Goal: Task Accomplishment & Management: Use online tool/utility

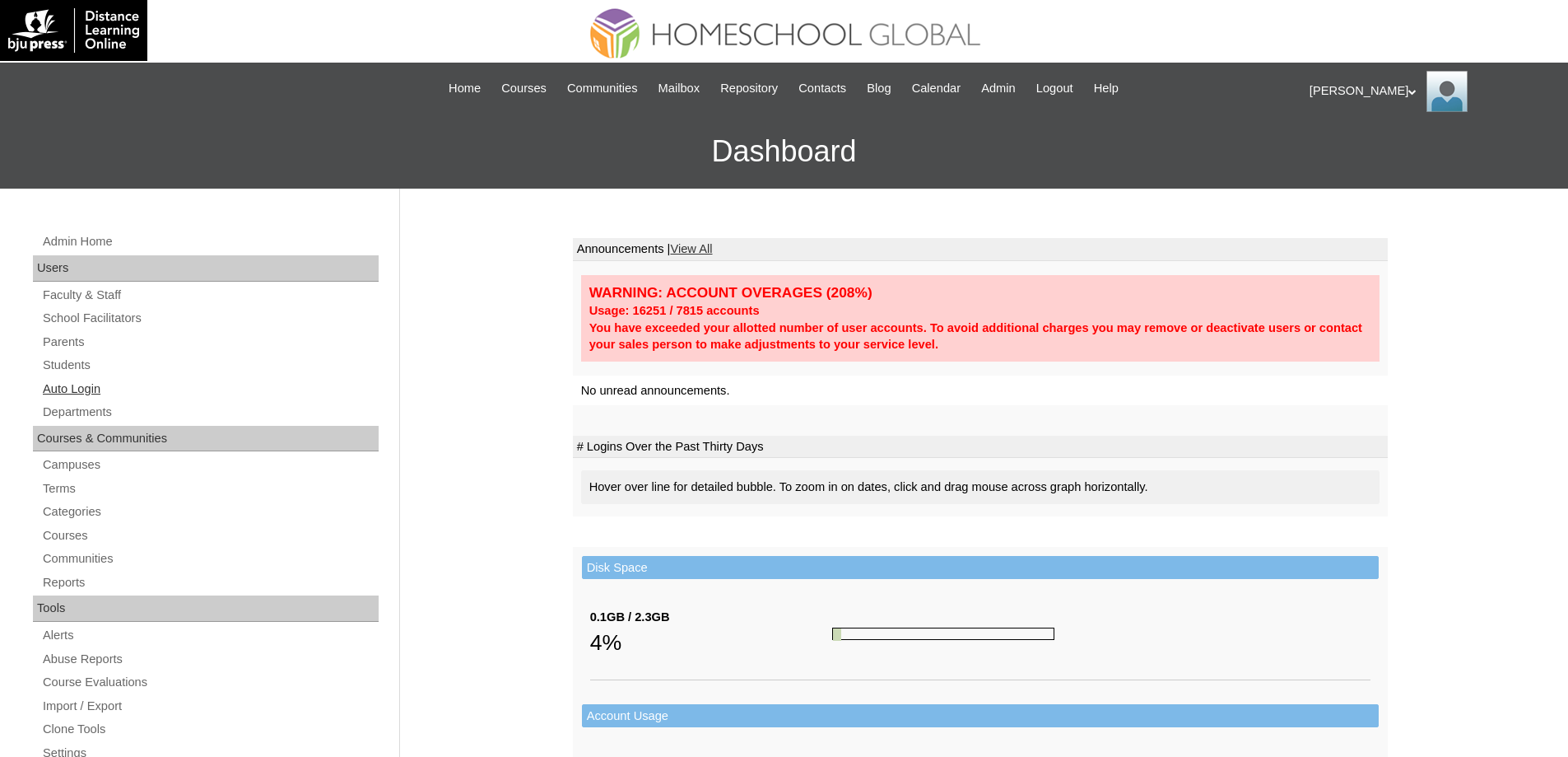
click at [116, 390] on link "Auto Login" at bounding box center [209, 388] width 337 height 20
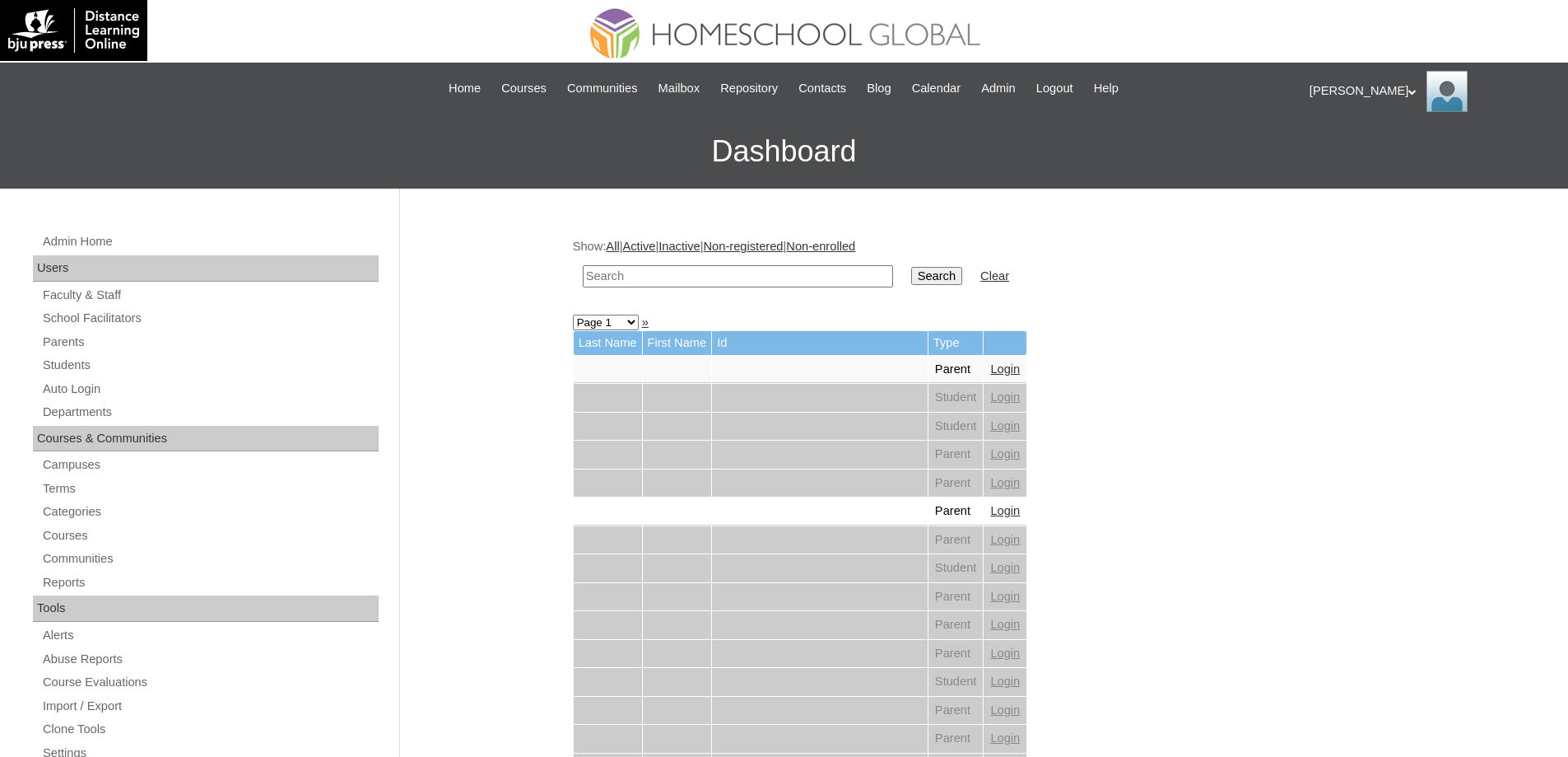
drag, startPoint x: 700, startPoint y: 274, endPoint x: 817, endPoint y: 281, distance: 117.2
click at [700, 274] on input "text" at bounding box center [737, 276] width 311 height 22
paste input "Jilianne Elo"
type input "Jilianne Elo"
click at [940, 284] on input "Search" at bounding box center [936, 276] width 51 height 18
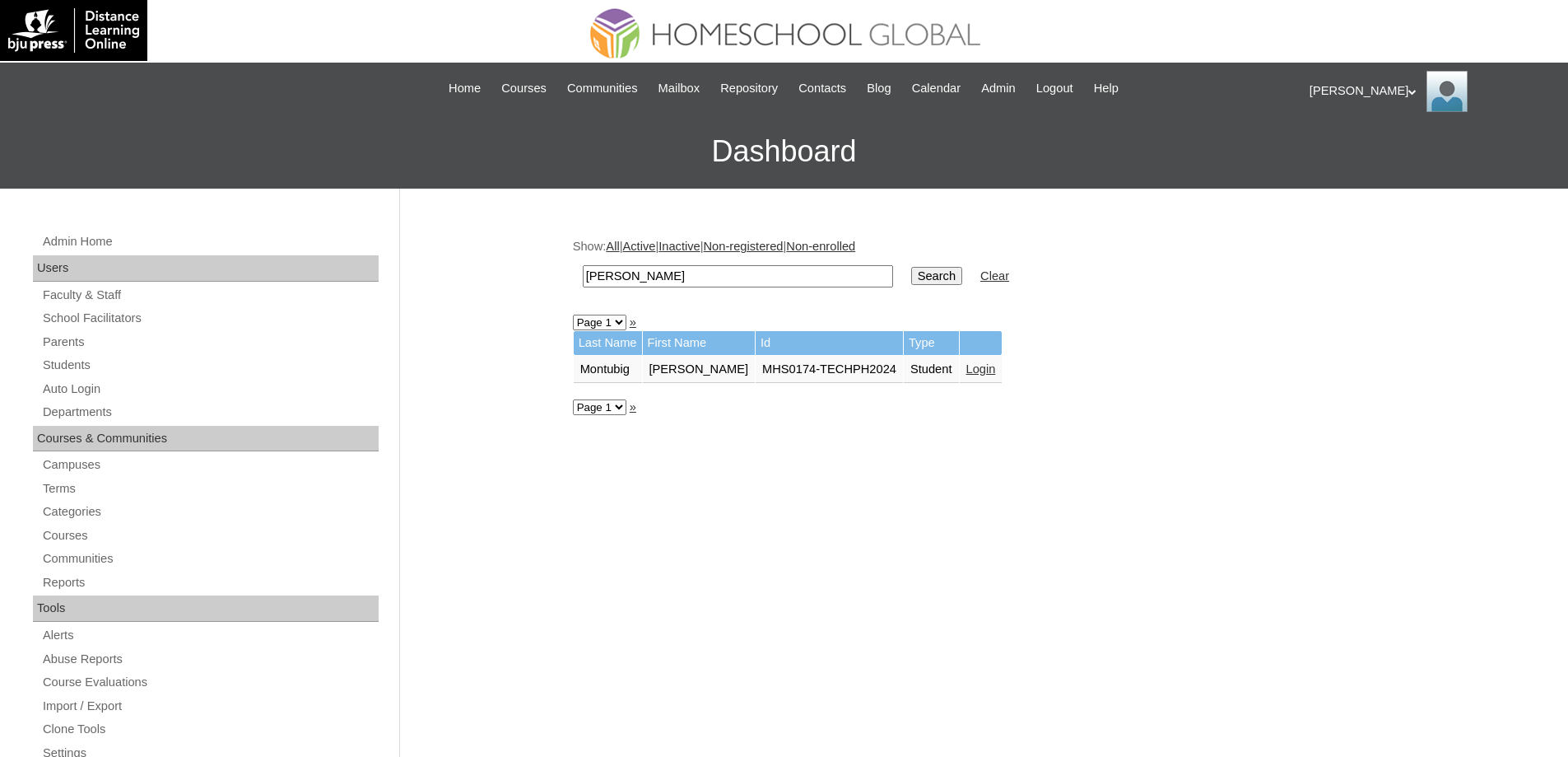
click at [970, 367] on link "Login" at bounding box center [981, 369] width 30 height 13
